Goal: Entertainment & Leisure: Consume media (video, audio)

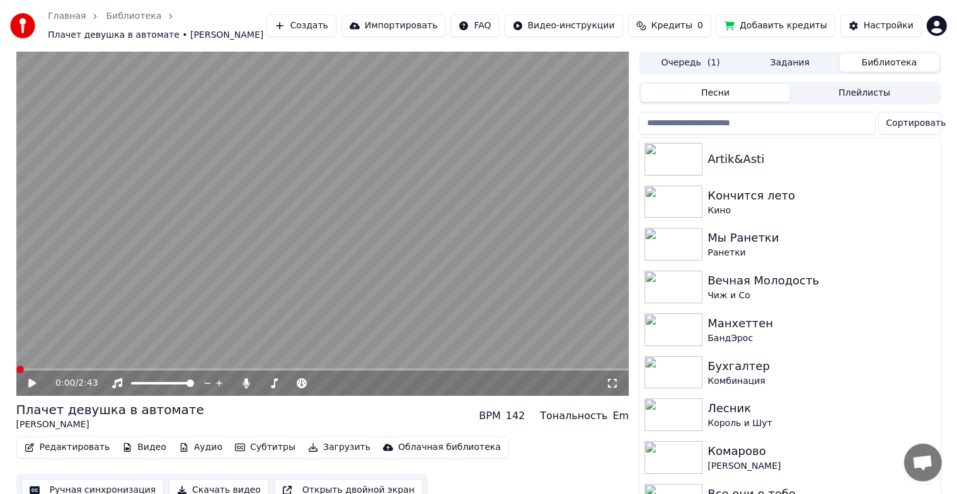
click at [837, 93] on button "Плейлисты" at bounding box center [864, 93] width 149 height 18
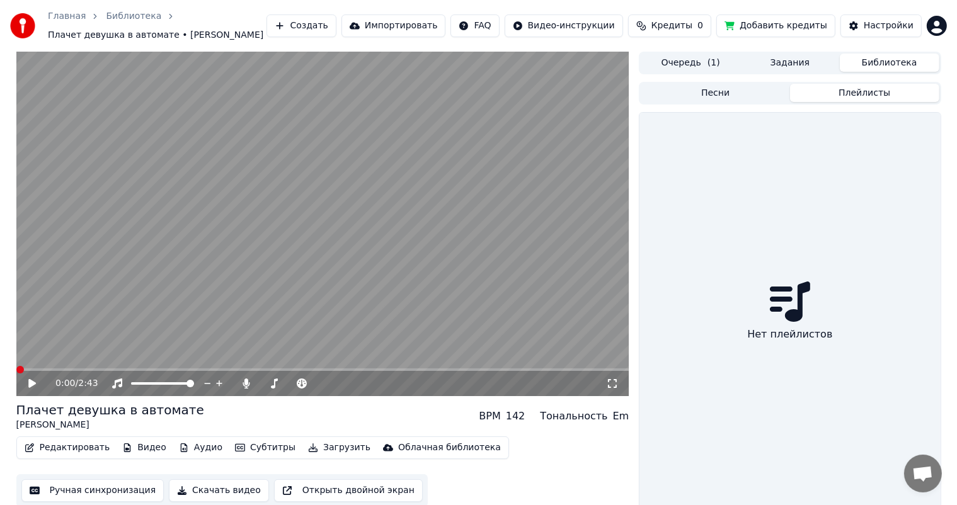
click at [912, 64] on button "Библиотека" at bounding box center [890, 63] width 100 height 18
click at [30, 385] on icon at bounding box center [32, 383] width 8 height 9
click at [30, 384] on icon at bounding box center [32, 384] width 6 height 8
click at [137, 447] on button "Видео" at bounding box center [144, 448] width 54 height 18
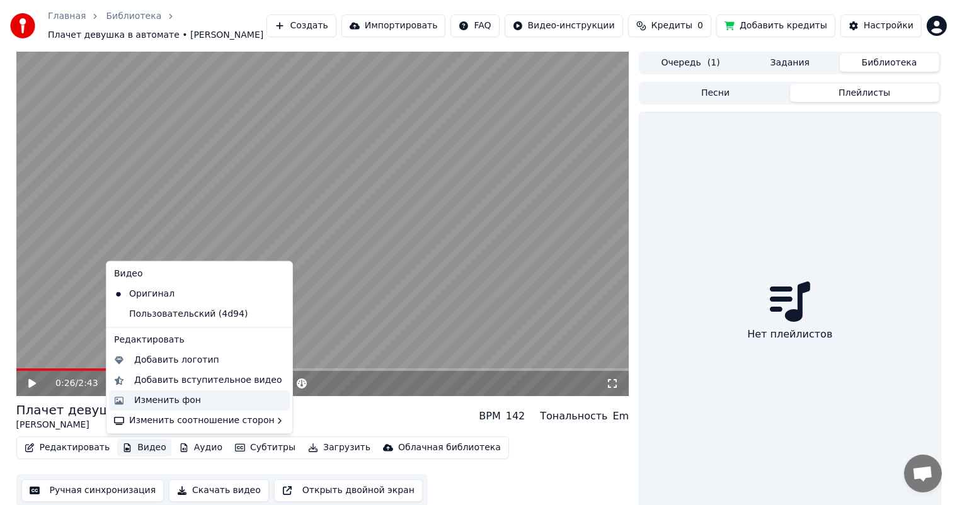
click at [161, 401] on div "Изменить фон" at bounding box center [167, 400] width 67 height 13
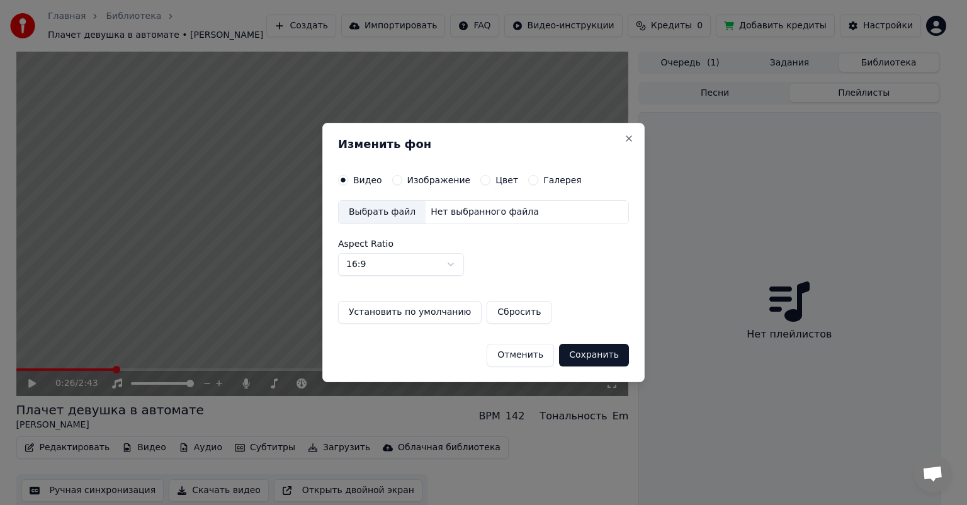
click at [436, 183] on label "Изображение" at bounding box center [440, 180] width 64 height 9
click at [402, 183] on button "Изображение" at bounding box center [397, 180] width 10 height 10
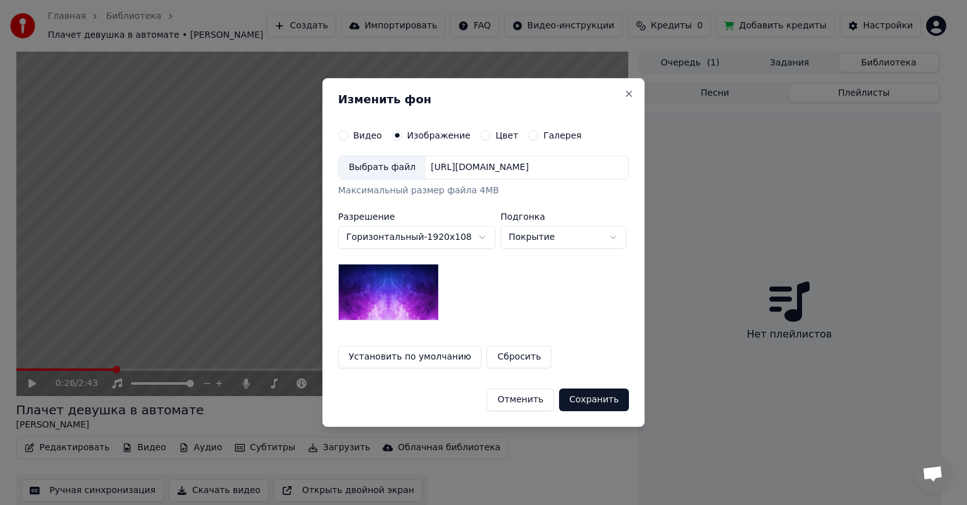
click at [384, 174] on div "Выбрать файл" at bounding box center [382, 167] width 87 height 23
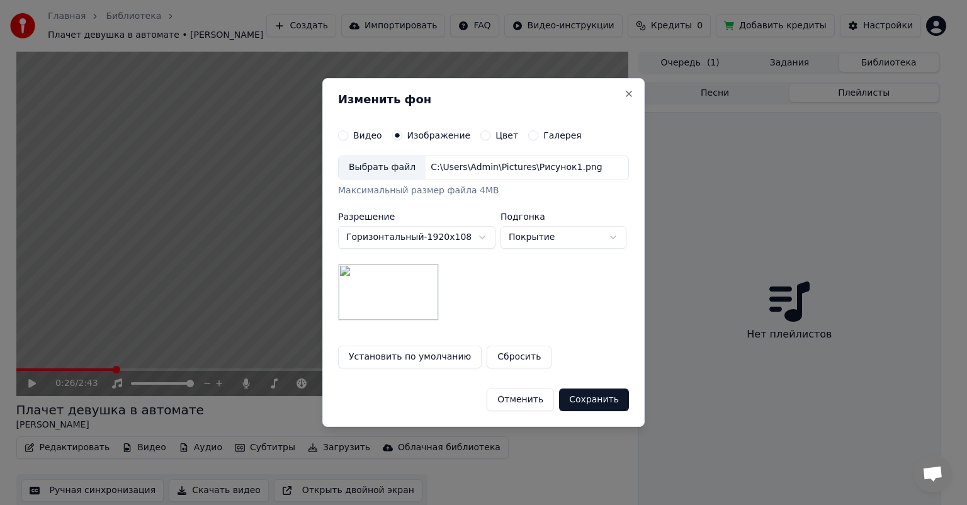
click at [582, 394] on button "Сохранить" at bounding box center [594, 400] width 70 height 23
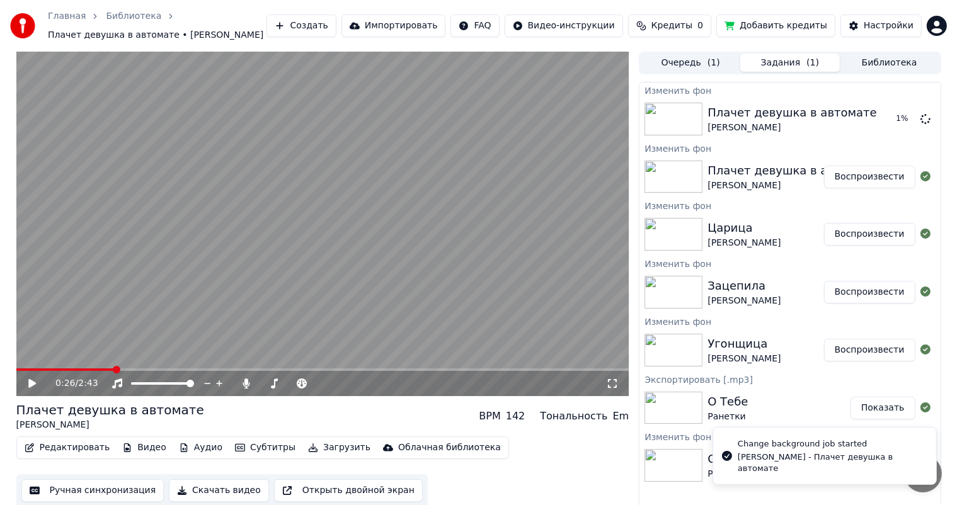
click at [761, 176] on div "Плачет девушка в автомате" at bounding box center [791, 171] width 169 height 18
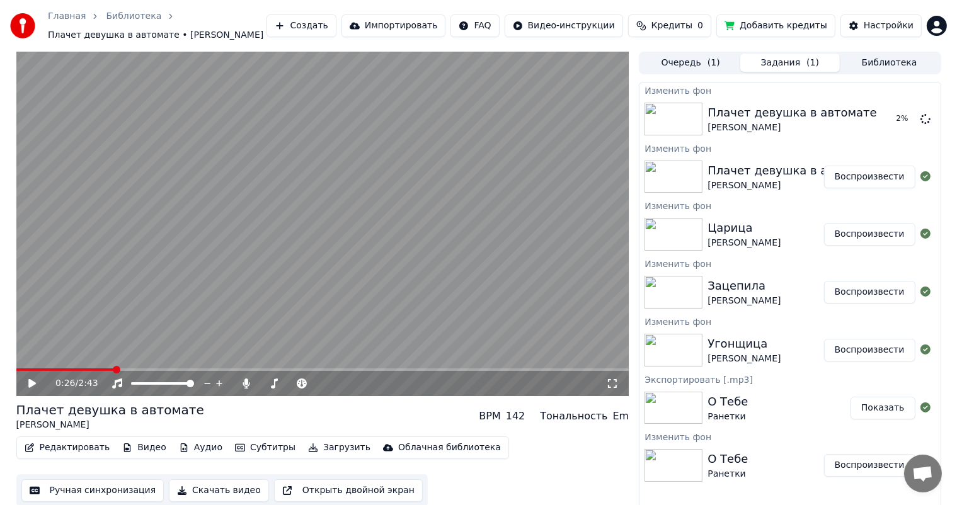
click at [730, 236] on div "Царица" at bounding box center [743, 228] width 73 height 18
click at [697, 64] on button "Очередь ( 1 )" at bounding box center [691, 63] width 100 height 18
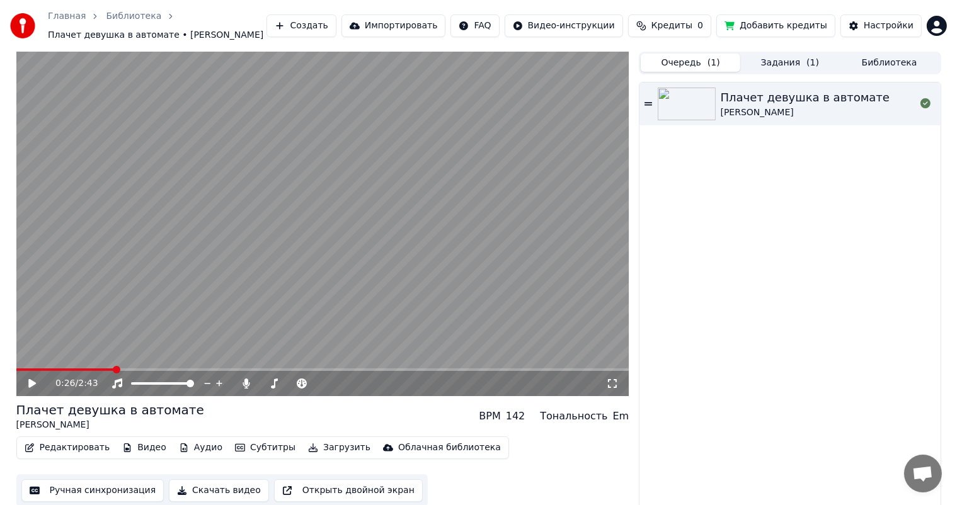
click at [882, 66] on button "Библиотека" at bounding box center [890, 63] width 100 height 18
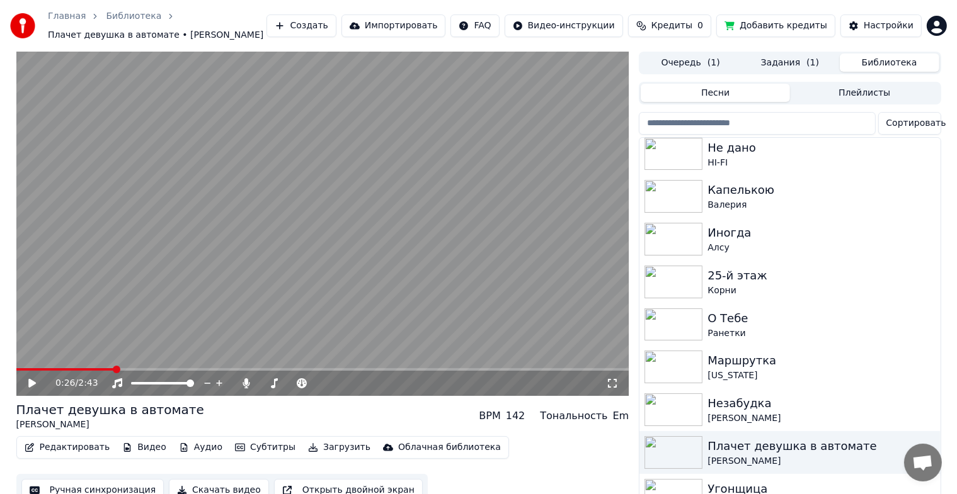
scroll to position [905, 0]
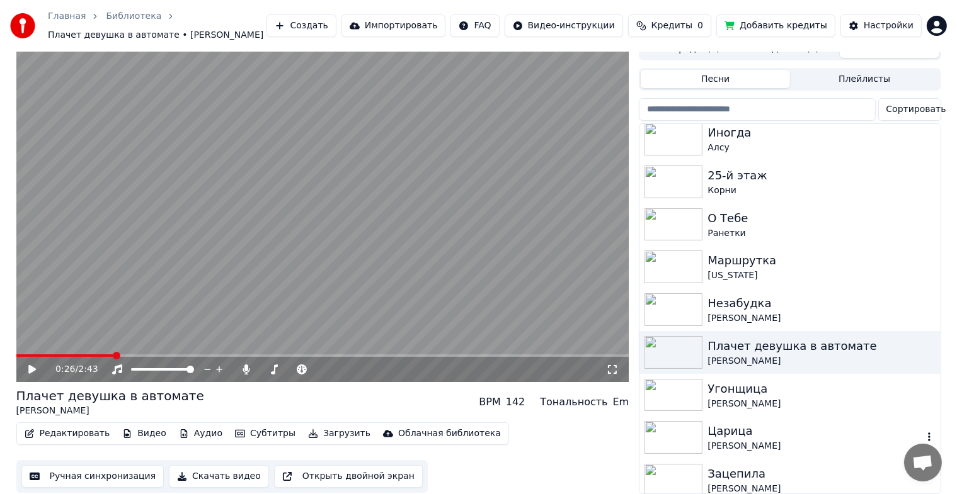
click at [730, 430] on div "Царица" at bounding box center [814, 432] width 215 height 18
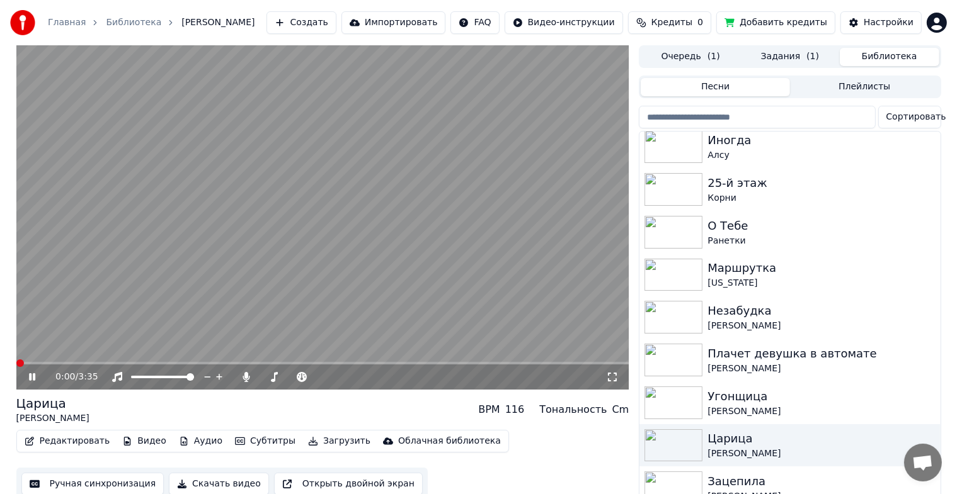
click at [60, 365] on div "0:00 / 3:35" at bounding box center [322, 377] width 613 height 25
click at [63, 361] on video at bounding box center [322, 217] width 613 height 345
click at [66, 365] on div "0:00 / 3:35" at bounding box center [322, 377] width 613 height 25
click at [33, 375] on icon at bounding box center [41, 377] width 30 height 10
click at [52, 358] on video at bounding box center [322, 217] width 613 height 345
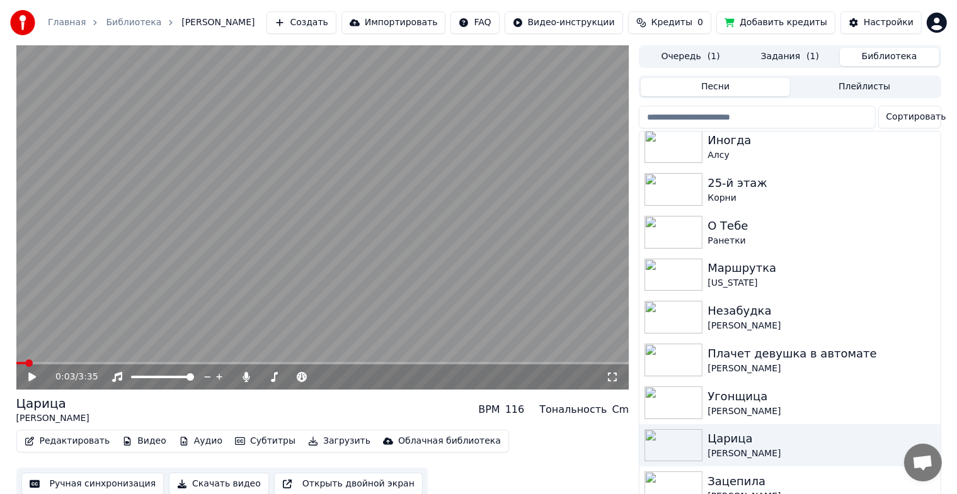
click at [56, 362] on video at bounding box center [322, 217] width 613 height 345
click at [240, 363] on span at bounding box center [322, 363] width 613 height 3
click at [232, 363] on span at bounding box center [322, 363] width 613 height 3
click at [242, 287] on video at bounding box center [322, 217] width 613 height 345
click at [234, 245] on video at bounding box center [322, 217] width 613 height 345
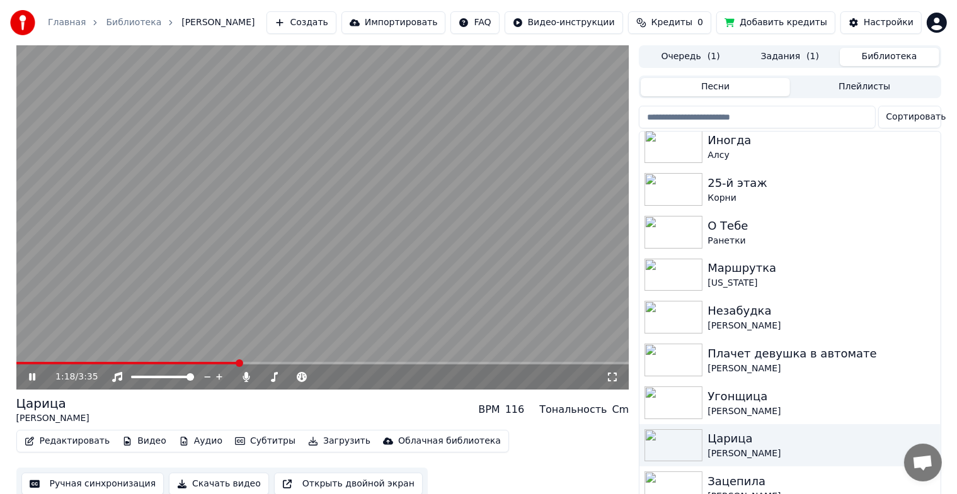
click at [299, 362] on span at bounding box center [322, 363] width 613 height 3
click at [31, 375] on icon at bounding box center [41, 377] width 30 height 10
click at [30, 375] on icon at bounding box center [32, 377] width 8 height 9
click at [30, 375] on icon at bounding box center [32, 377] width 6 height 8
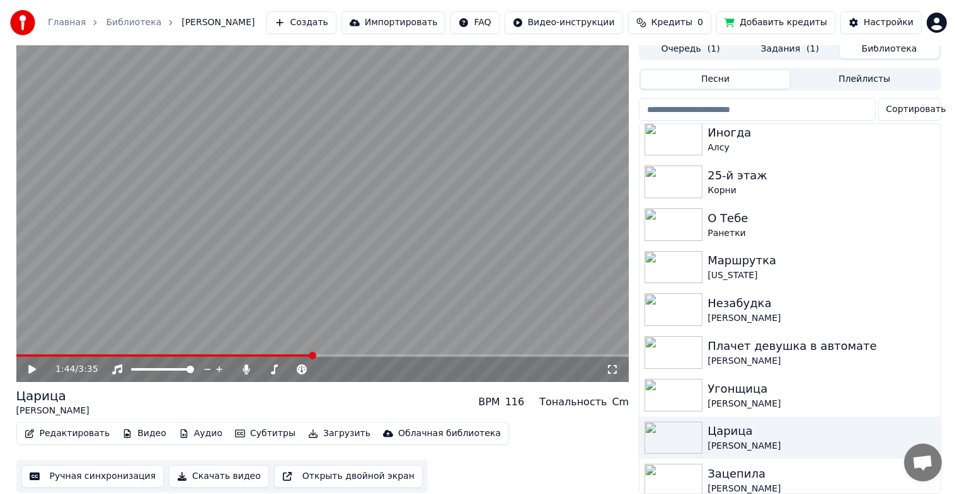
scroll to position [15, 0]
click at [202, 468] on button "Скачать видео" at bounding box center [219, 476] width 100 height 23
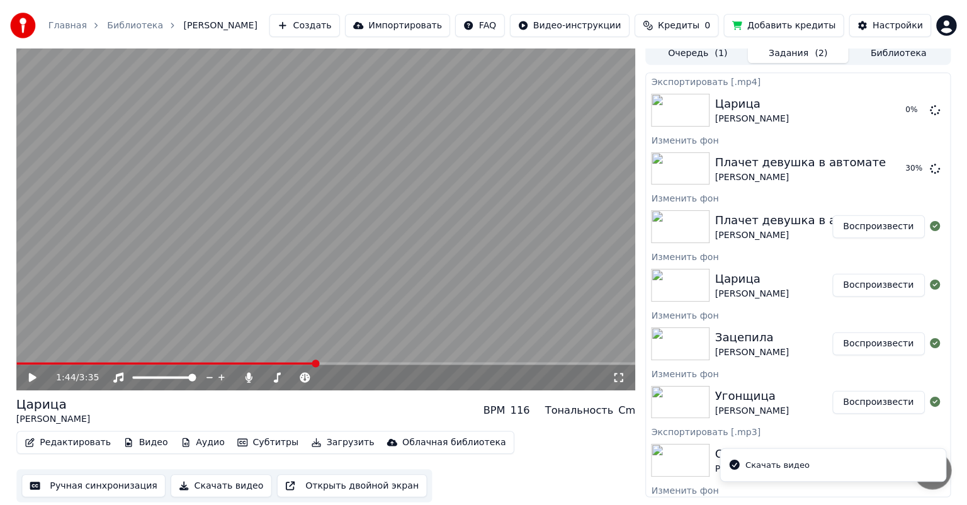
scroll to position [0, 0]
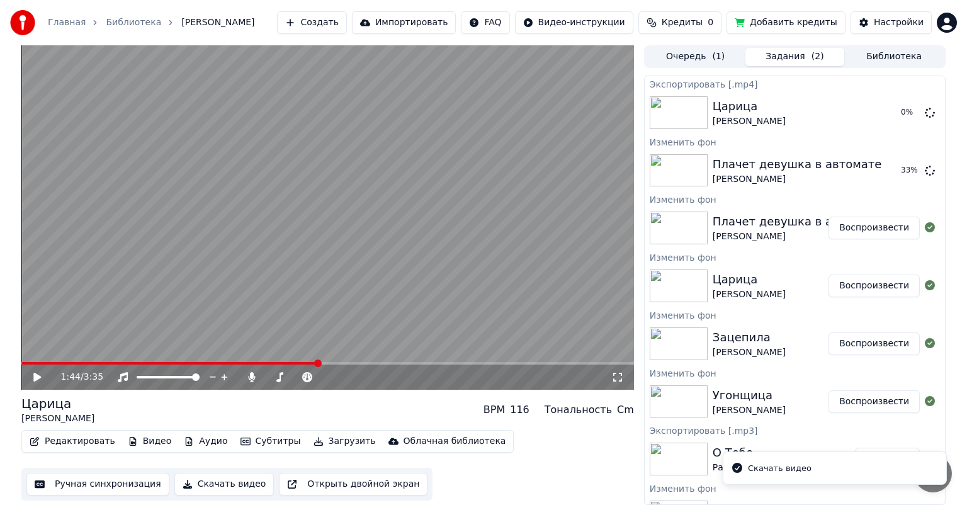
click at [219, 482] on button "Скачать видео" at bounding box center [224, 484] width 100 height 23
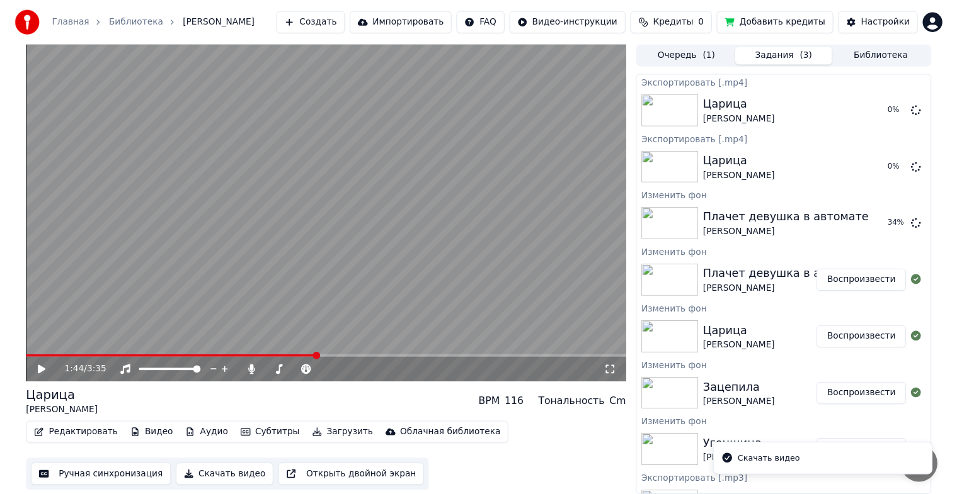
scroll to position [92, 0]
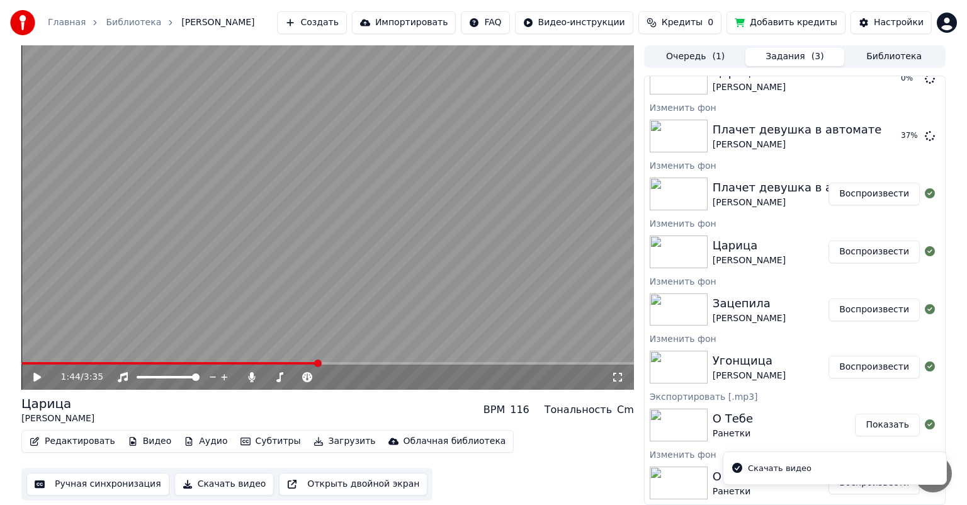
click at [753, 365] on div "Угонщица" at bounding box center [749, 361] width 73 height 18
click at [870, 56] on button "Библиотека" at bounding box center [895, 57] width 100 height 18
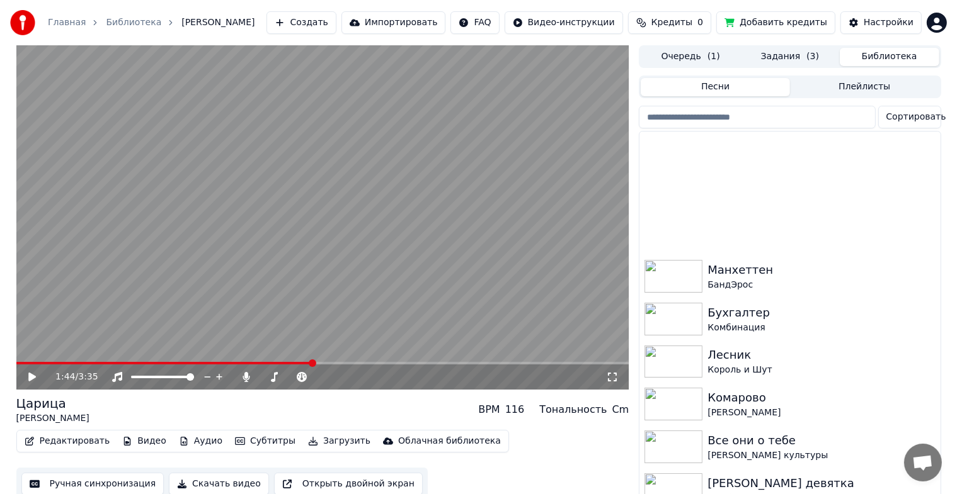
scroll to position [315, 0]
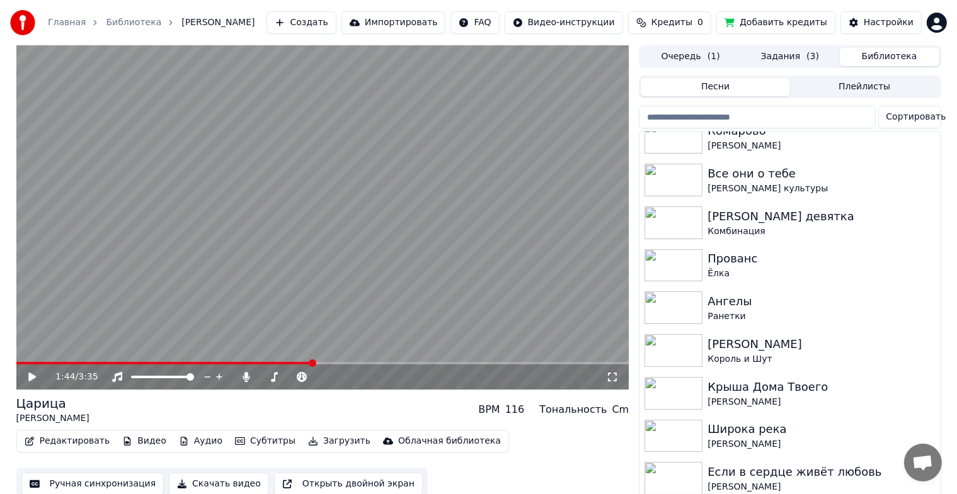
click at [777, 64] on button "Задания ( 3 )" at bounding box center [790, 57] width 100 height 18
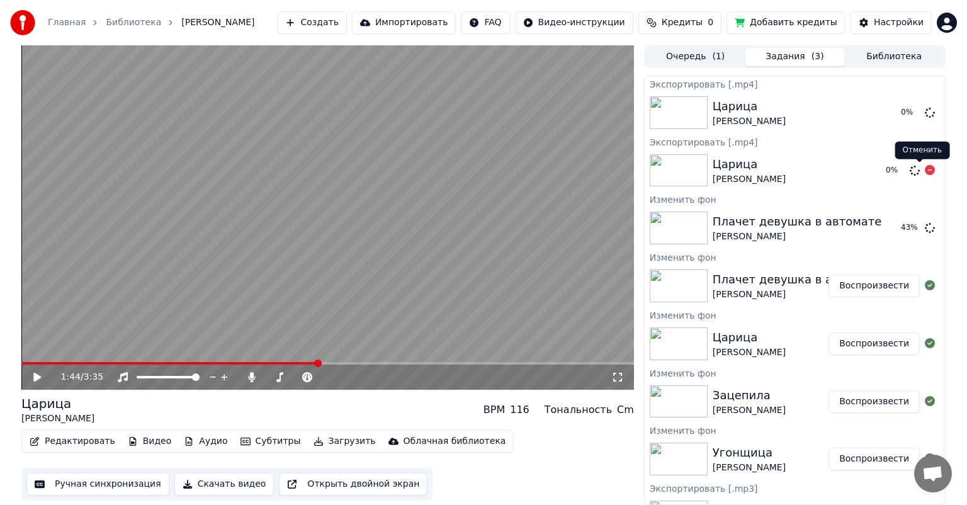
click at [925, 168] on icon at bounding box center [930, 170] width 10 height 10
click at [873, 55] on div "Настройки Настройки" at bounding box center [894, 49] width 58 height 18
click at [887, 63] on button "Библиотека" at bounding box center [895, 57] width 100 height 18
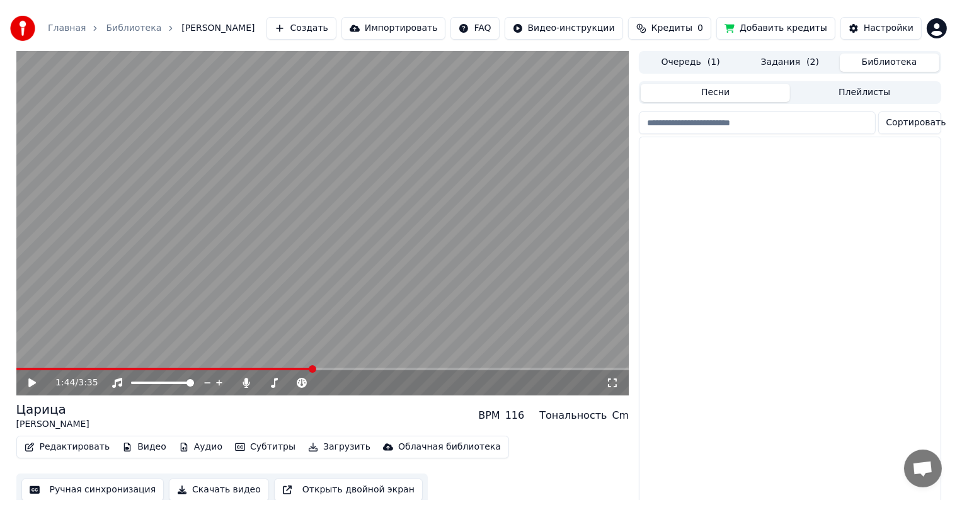
scroll to position [906, 0]
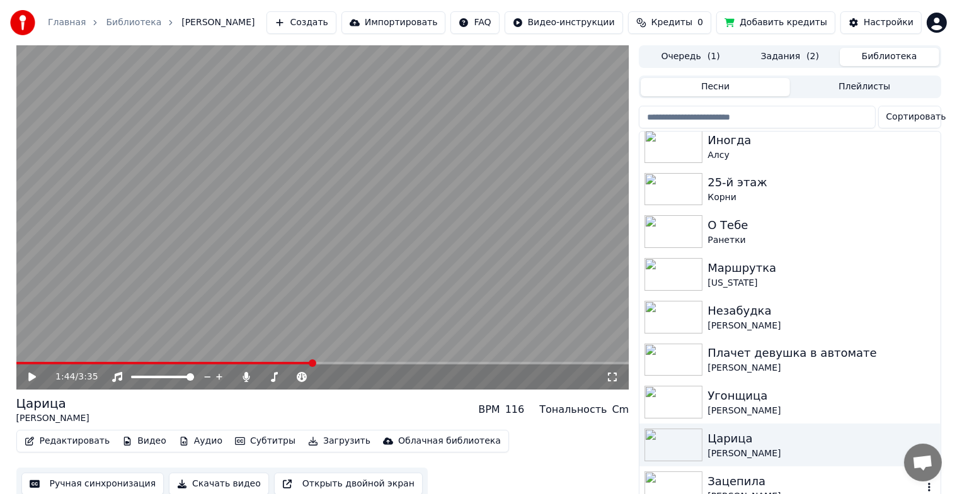
click at [712, 489] on div "Зацепила" at bounding box center [814, 482] width 215 height 18
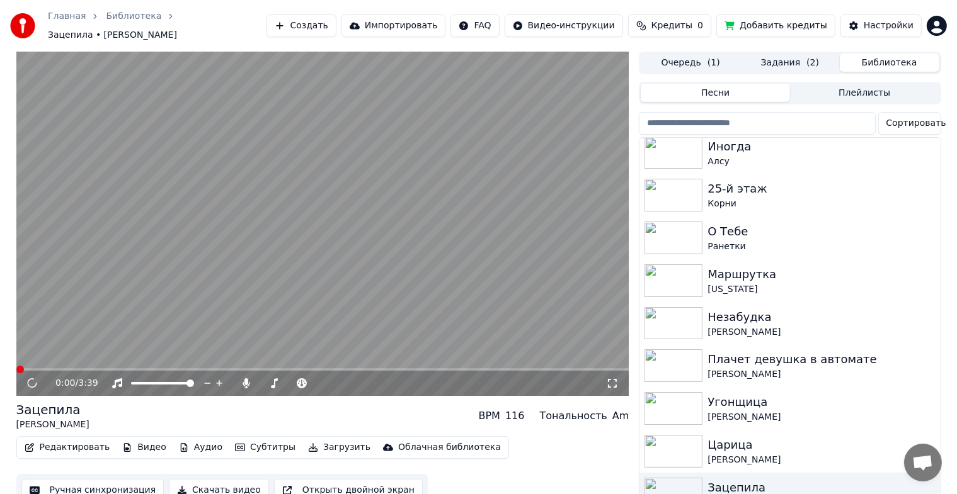
click at [314, 445] on button "Загрузить" at bounding box center [339, 448] width 72 height 18
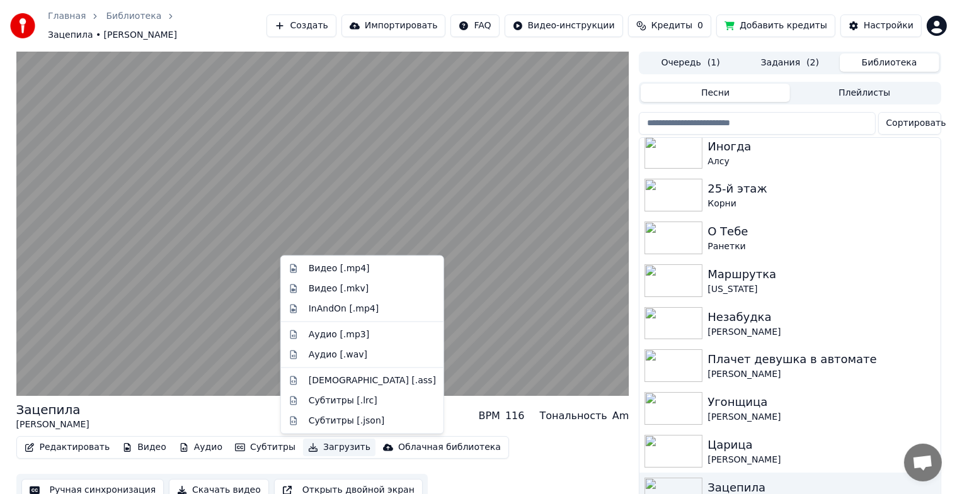
click at [176, 307] on video at bounding box center [322, 224] width 613 height 345
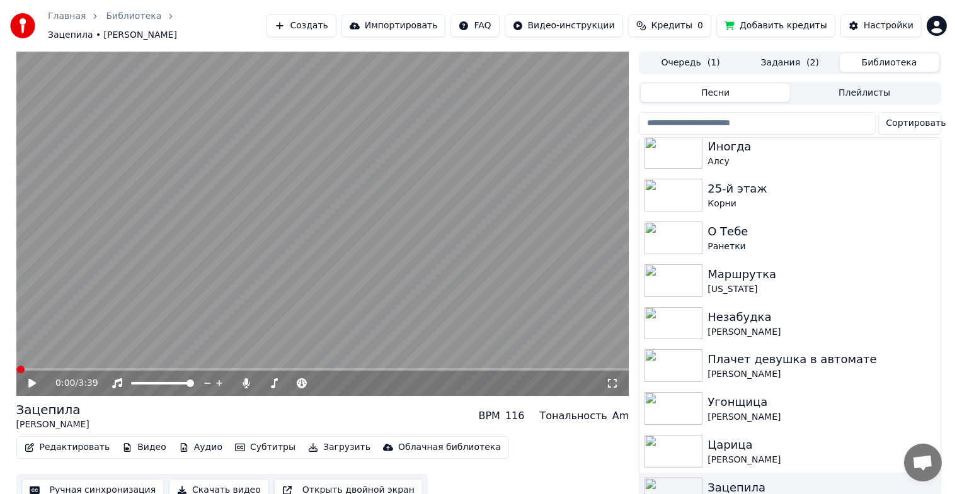
click at [312, 450] on button "Загрузить" at bounding box center [339, 448] width 72 height 18
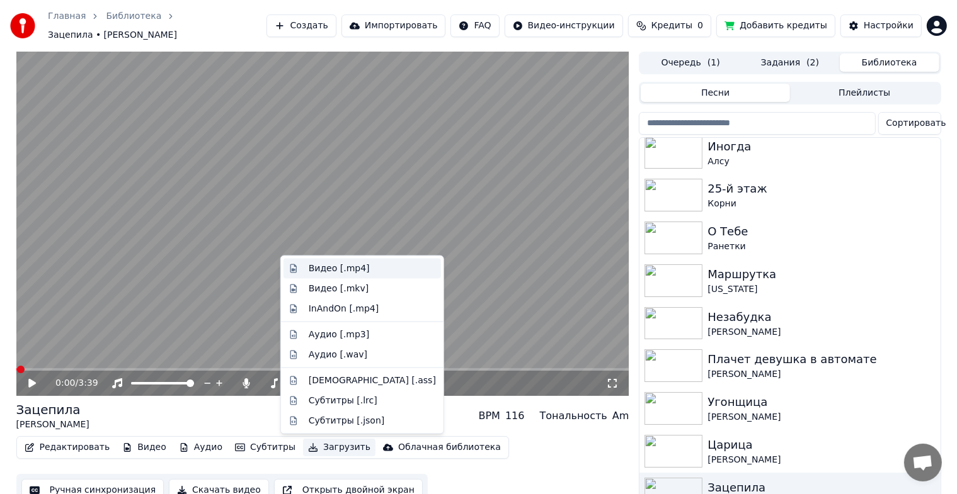
click at [358, 266] on div "Видео [.mp4]" at bounding box center [339, 269] width 61 height 13
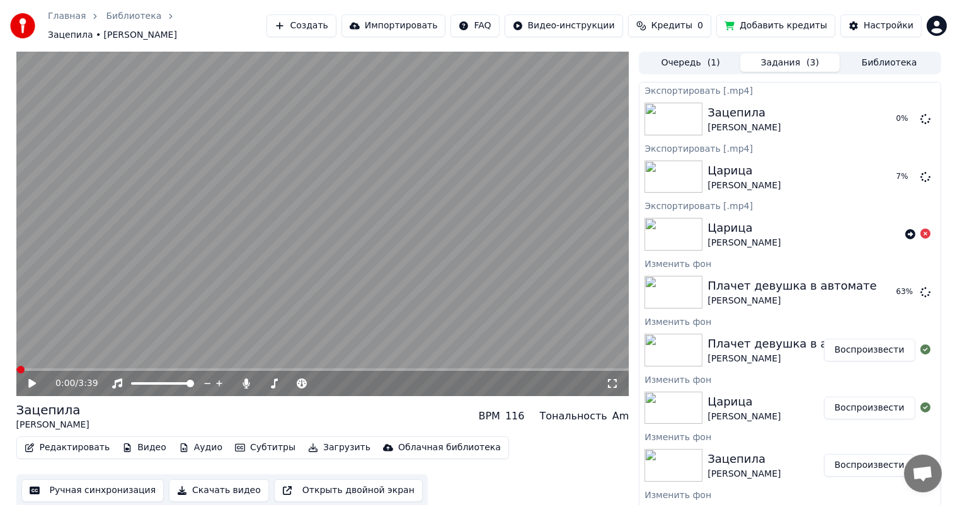
click at [885, 60] on button "Библиотека" at bounding box center [890, 63] width 100 height 18
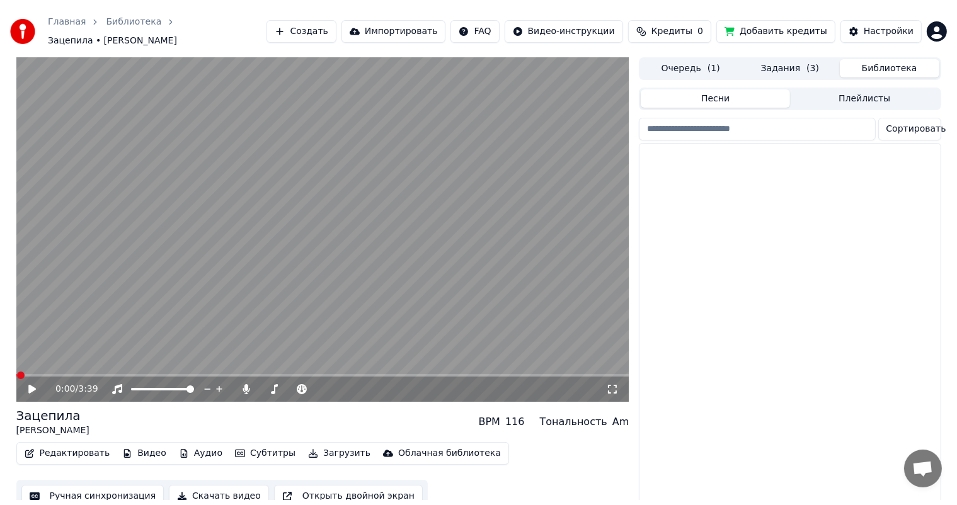
scroll to position [906, 0]
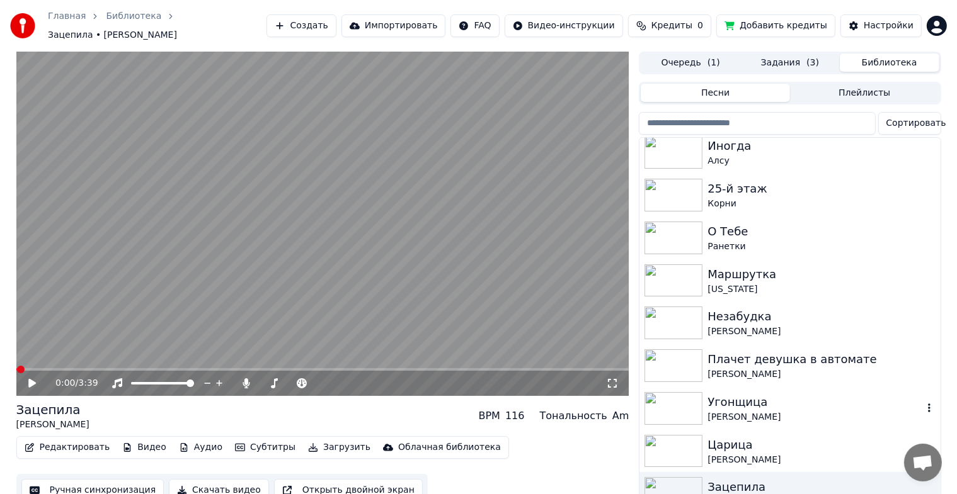
click at [763, 413] on div "[PERSON_NAME]" at bounding box center [814, 417] width 215 height 13
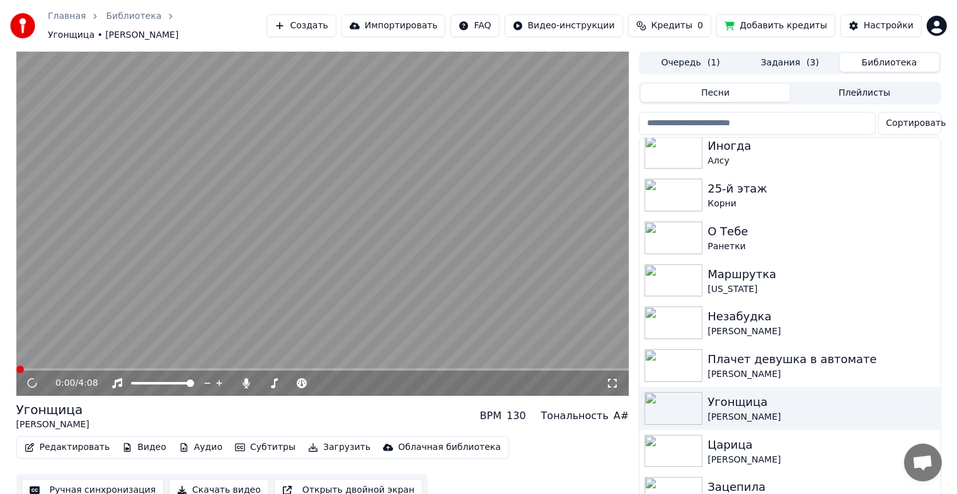
click at [330, 447] on button "Загрузить" at bounding box center [339, 448] width 72 height 18
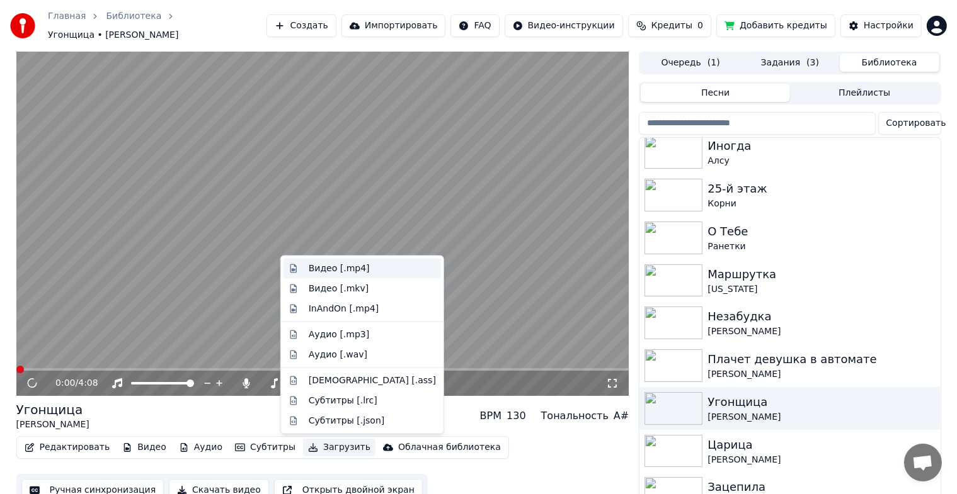
click at [358, 267] on div "Видео [.mp4]" at bounding box center [339, 269] width 61 height 13
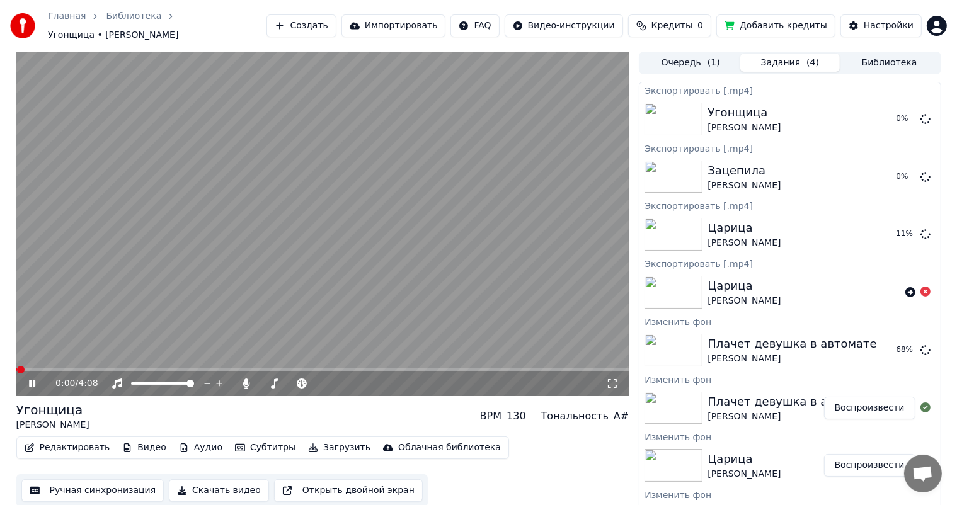
drag, startPoint x: 940, startPoint y: 283, endPoint x: 937, endPoint y: 328, distance: 44.8
click at [939, 328] on div "0:00 / 4:08 Угонщица [PERSON_NAME] BPM 130 Тональность A# Редактировать Видео А…" at bounding box center [478, 282] width 945 height 460
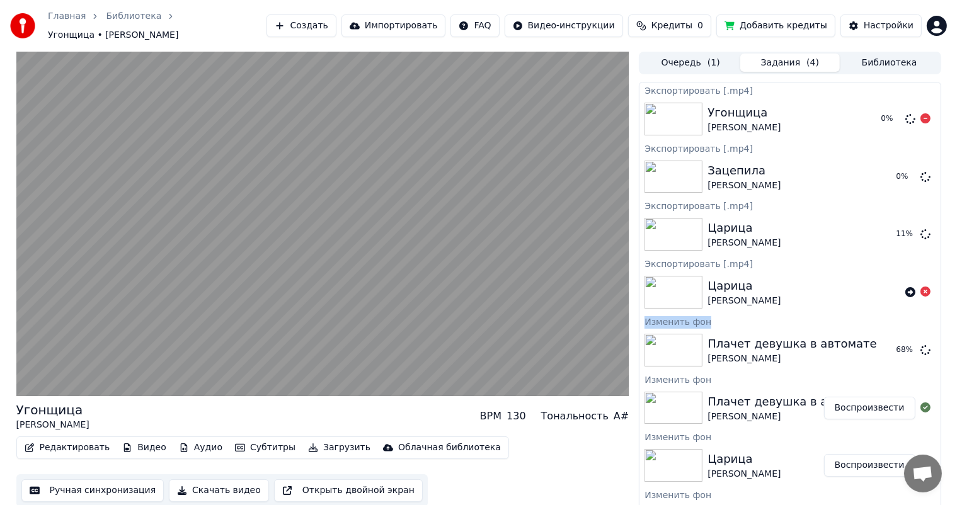
click at [897, 65] on button "Библиотека" at bounding box center [890, 63] width 100 height 18
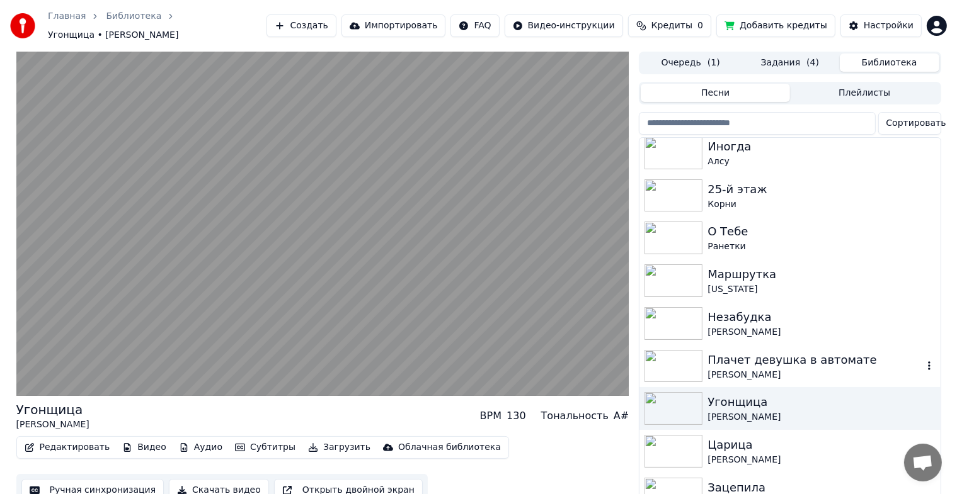
scroll to position [21, 0]
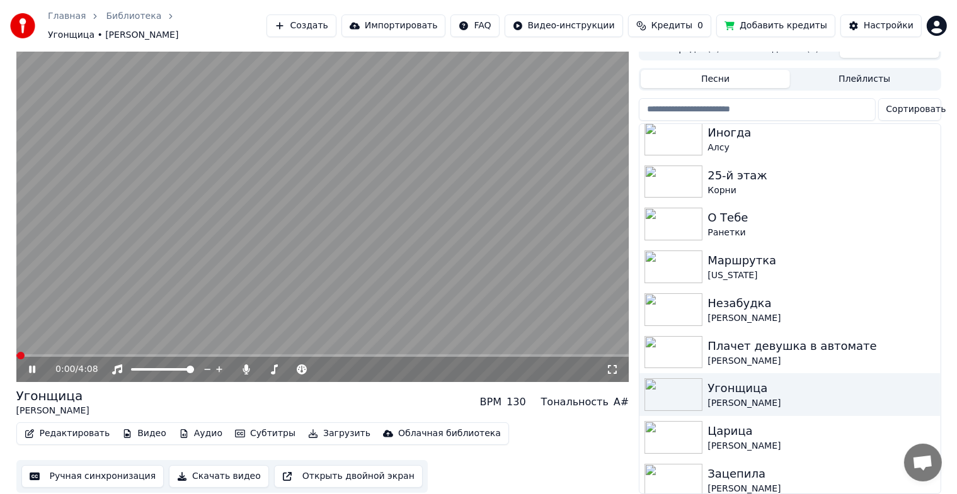
click at [28, 365] on icon at bounding box center [41, 370] width 30 height 10
click at [544, 459] on div "Редактировать Видео Аудио Субтитры Загрузить Облачная библиотека Ручная синхрон…" at bounding box center [322, 458] width 613 height 71
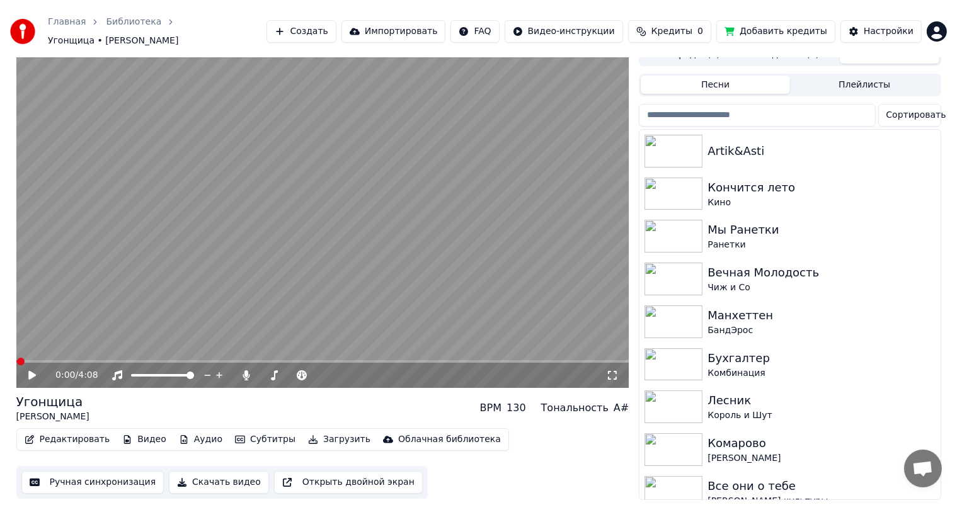
scroll to position [0, 0]
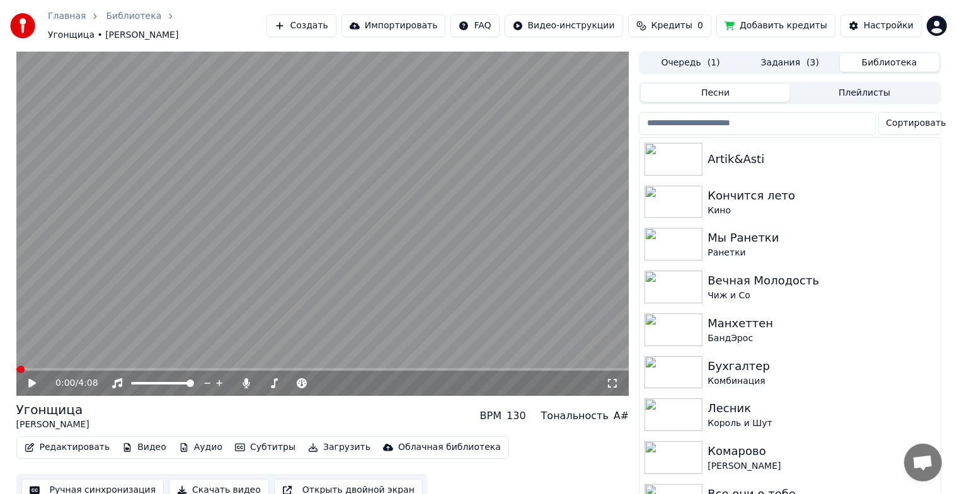
click at [781, 68] on button "Задания ( 3 )" at bounding box center [790, 63] width 100 height 18
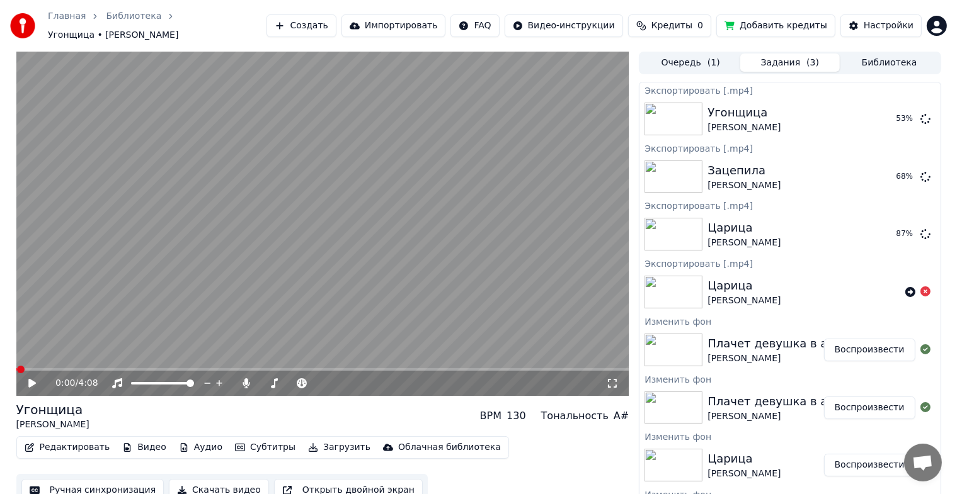
click at [782, 64] on button "Задания ( 3 )" at bounding box center [790, 63] width 100 height 18
